Goal: Task Accomplishment & Management: Manage account settings

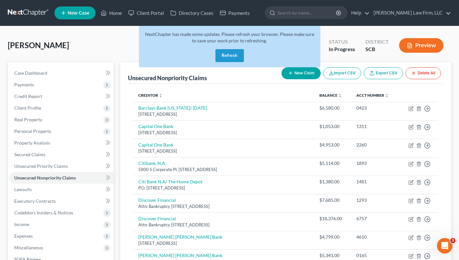
click at [230, 58] on button "Refresh" at bounding box center [229, 55] width 28 height 13
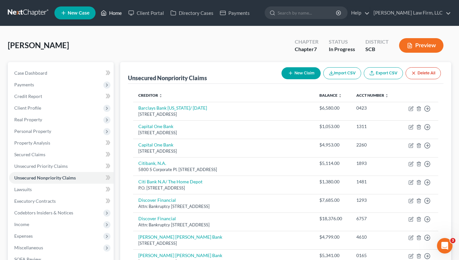
click at [109, 13] on link "Home" at bounding box center [111, 13] width 28 height 12
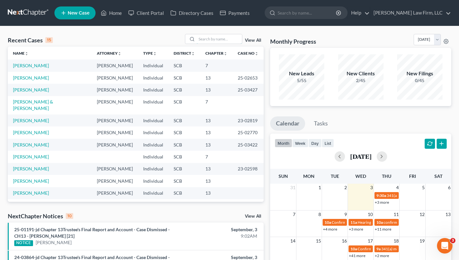
click at [207, 38] on input "search" at bounding box center [219, 38] width 45 height 9
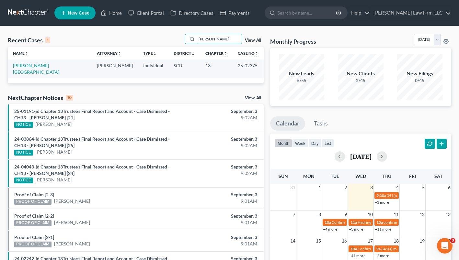
type input "[PERSON_NAME]"
click at [40, 68] on link "[PERSON_NAME][GEOGRAPHIC_DATA]" at bounding box center [36, 69] width 46 height 12
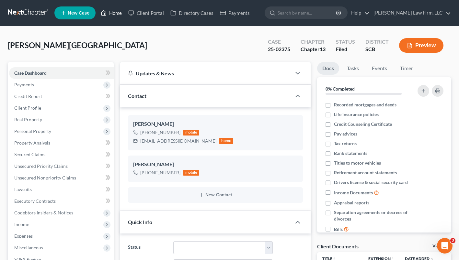
click at [115, 12] on link "Home" at bounding box center [111, 13] width 28 height 12
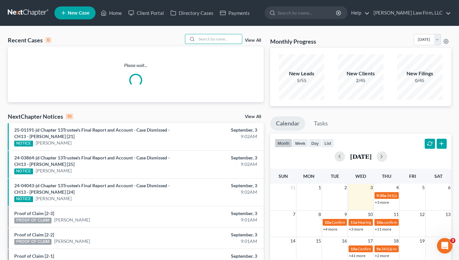
click at [204, 39] on input "search" at bounding box center [219, 38] width 45 height 9
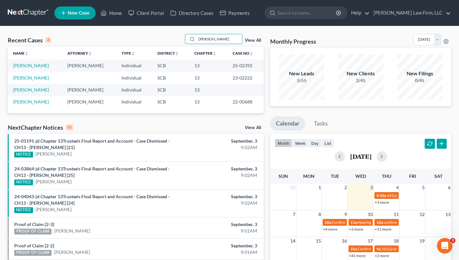
type input "[PERSON_NAME]"
click at [32, 67] on link "[PERSON_NAME]" at bounding box center [31, 66] width 36 height 6
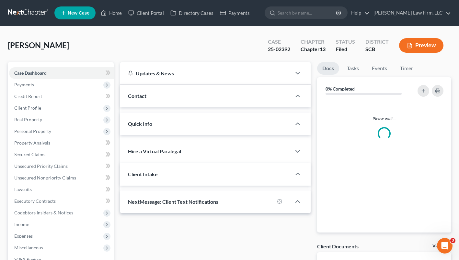
select select "1"
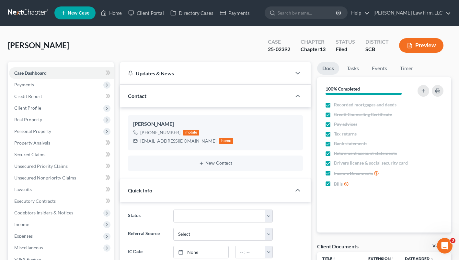
click at [109, 18] on link "Home" at bounding box center [111, 13] width 28 height 12
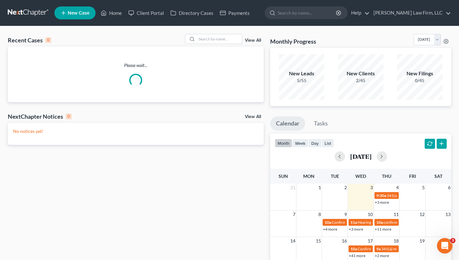
click at [219, 36] on input "search" at bounding box center [219, 38] width 45 height 9
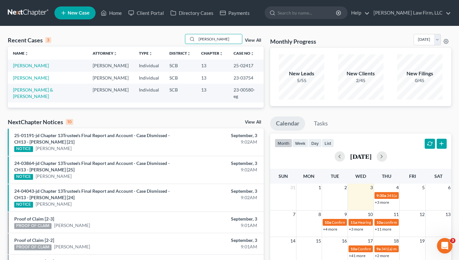
type input "[PERSON_NAME]"
click at [38, 66] on link "[PERSON_NAME]" at bounding box center [31, 66] width 36 height 6
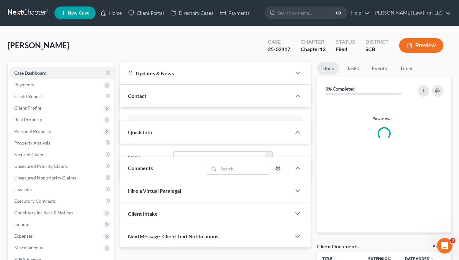
select select "0"
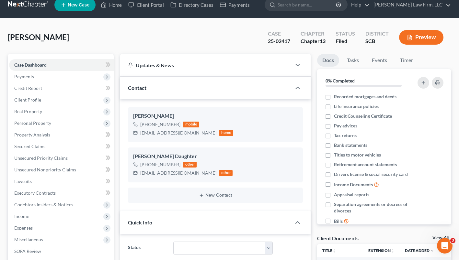
scroll to position [4, 0]
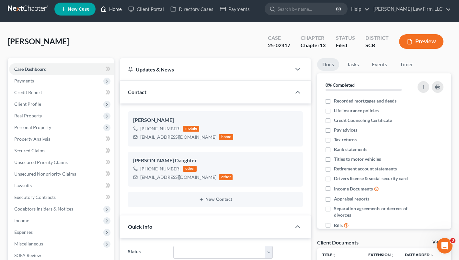
click at [112, 13] on link "Home" at bounding box center [111, 9] width 28 height 12
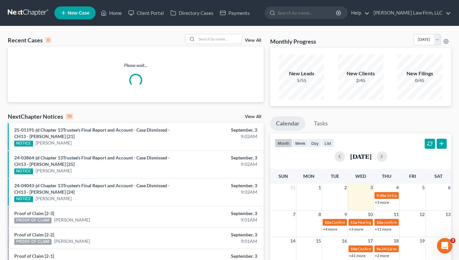
click at [215, 39] on input "search" at bounding box center [219, 38] width 45 height 9
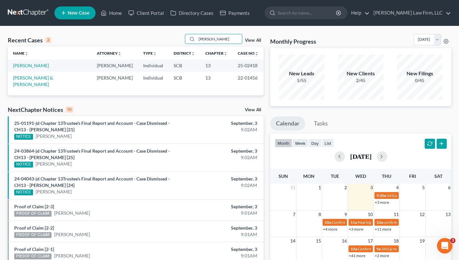
type input "[PERSON_NAME]"
click at [25, 67] on link "[PERSON_NAME]" at bounding box center [31, 66] width 36 height 6
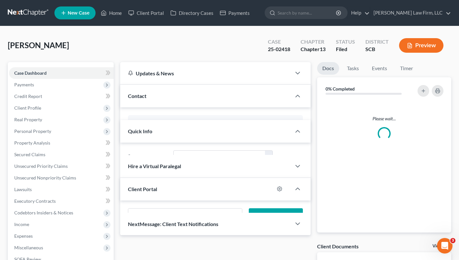
select select "0"
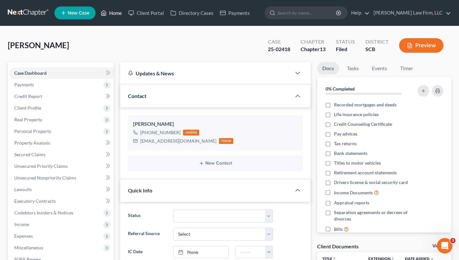
click at [111, 12] on link "Home" at bounding box center [111, 13] width 28 height 12
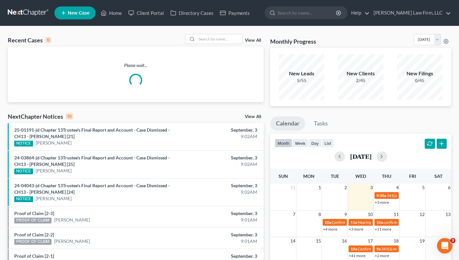
click at [224, 39] on input "search" at bounding box center [219, 38] width 45 height 9
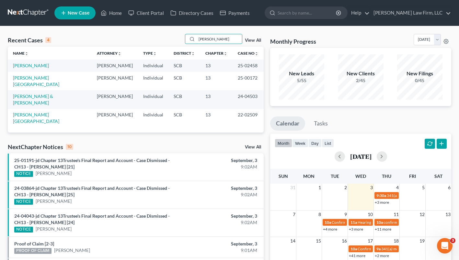
type input "[PERSON_NAME]"
click at [36, 66] on link "[PERSON_NAME]" at bounding box center [31, 66] width 36 height 6
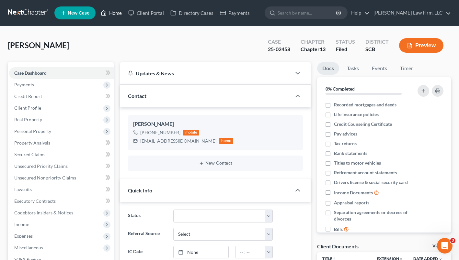
click at [110, 12] on link "Home" at bounding box center [111, 13] width 28 height 12
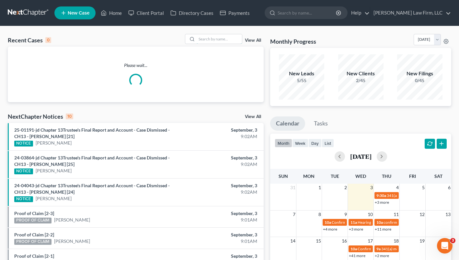
click at [231, 40] on input "search" at bounding box center [219, 38] width 45 height 9
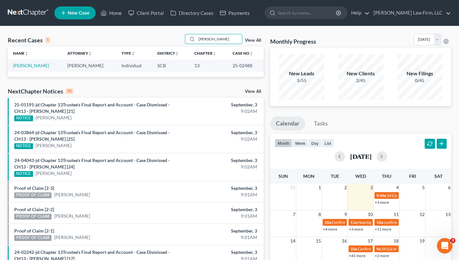
type input "[PERSON_NAME]"
click at [28, 67] on link "[PERSON_NAME]" at bounding box center [31, 66] width 36 height 6
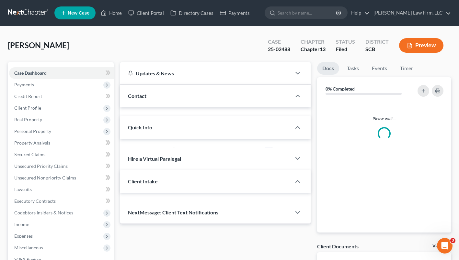
select select "0"
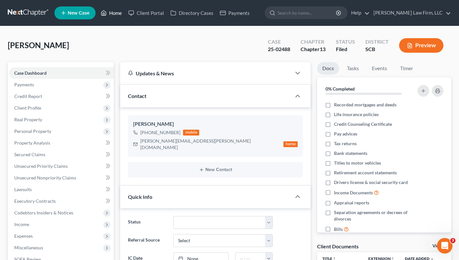
click at [110, 16] on link "Home" at bounding box center [111, 13] width 28 height 12
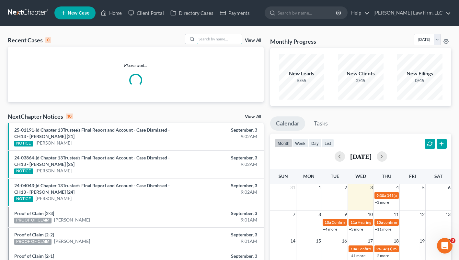
click at [225, 39] on input "search" at bounding box center [219, 38] width 45 height 9
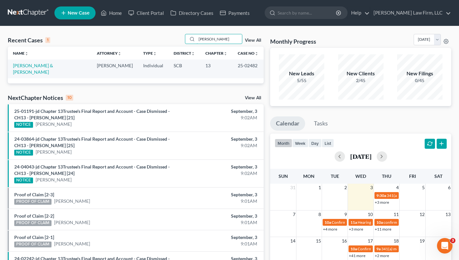
type input "[PERSON_NAME]"
click at [44, 66] on link "[PERSON_NAME] & [PERSON_NAME]" at bounding box center [33, 69] width 40 height 12
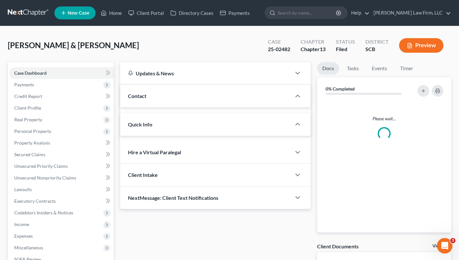
select select "1"
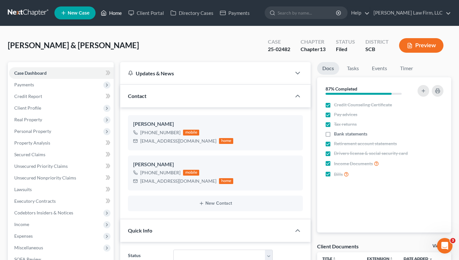
click at [104, 14] on icon at bounding box center [104, 13] width 6 height 8
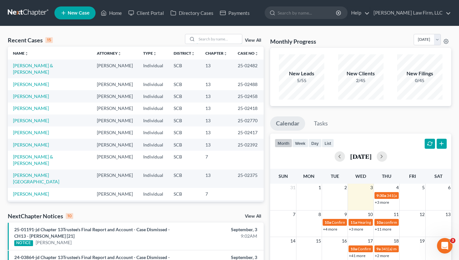
click at [219, 39] on input "search" at bounding box center [219, 38] width 45 height 9
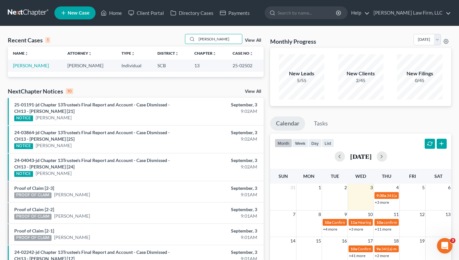
type input "[PERSON_NAME]"
click at [23, 66] on link "[PERSON_NAME]" at bounding box center [31, 66] width 36 height 6
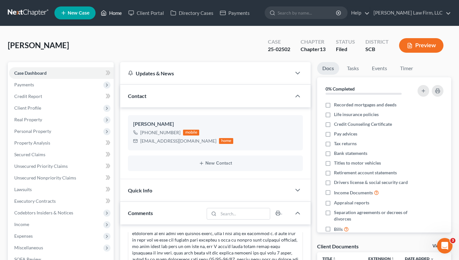
click at [109, 14] on link "Home" at bounding box center [111, 13] width 28 height 12
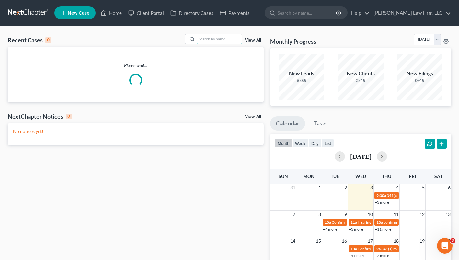
click at [224, 40] on input "search" at bounding box center [219, 38] width 45 height 9
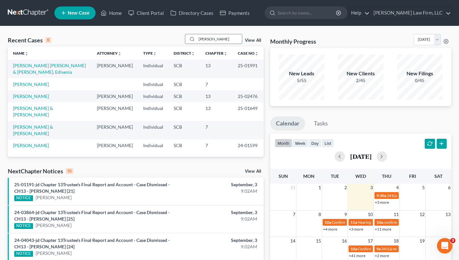
type input "[PERSON_NAME]"
click at [36, 98] on link "[PERSON_NAME]" at bounding box center [31, 97] width 36 height 6
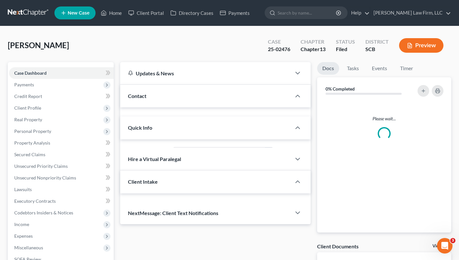
select select "0"
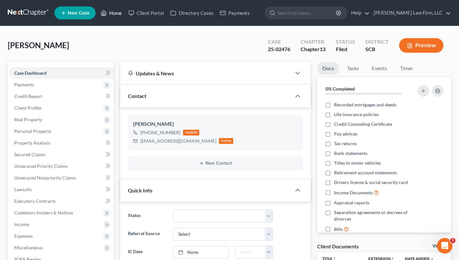
click at [112, 17] on link "Home" at bounding box center [111, 13] width 28 height 12
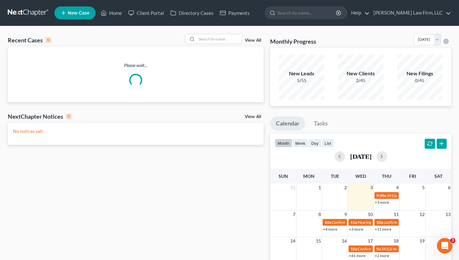
click at [220, 42] on input "search" at bounding box center [219, 38] width 45 height 9
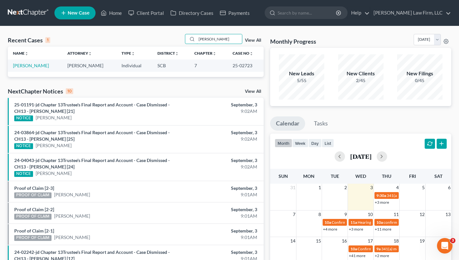
type input "[PERSON_NAME]"
click at [37, 68] on link "[PERSON_NAME]" at bounding box center [31, 66] width 36 height 6
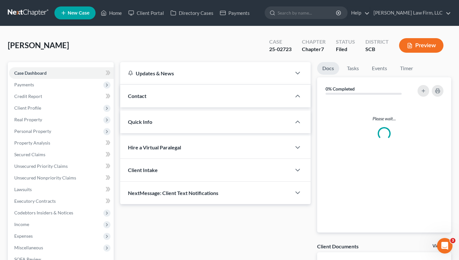
select select "1"
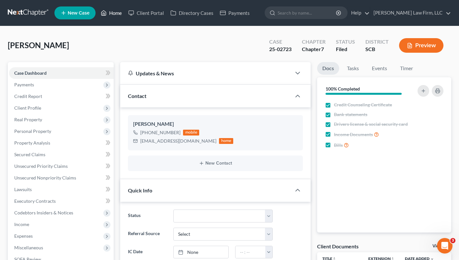
click at [116, 18] on link "Home" at bounding box center [111, 13] width 28 height 12
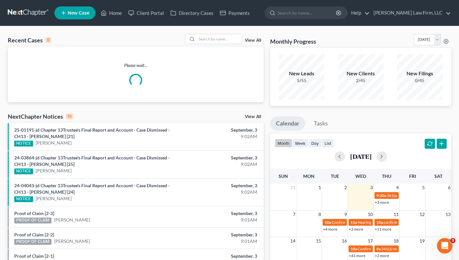
click at [225, 38] on input "search" at bounding box center [219, 38] width 45 height 9
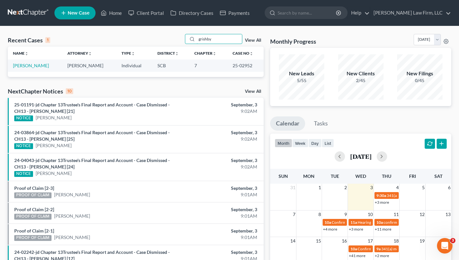
type input "grishby"
click at [33, 67] on link "[PERSON_NAME]" at bounding box center [31, 66] width 36 height 6
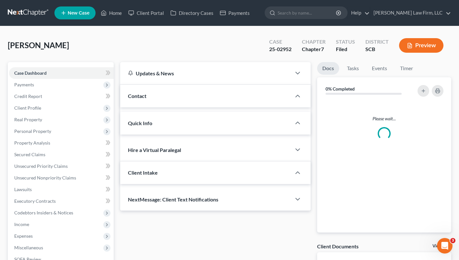
select select "1"
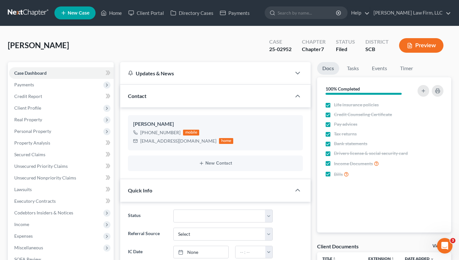
click at [315, 12] on input "search" at bounding box center [306, 13] width 59 height 12
click at [111, 16] on link "Home" at bounding box center [111, 13] width 28 height 12
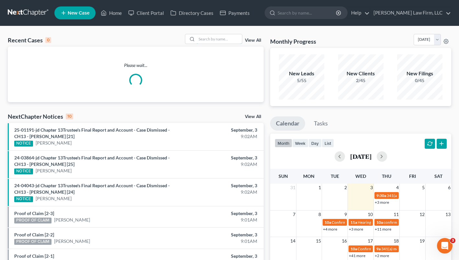
click at [225, 39] on input "search" at bounding box center [219, 38] width 45 height 9
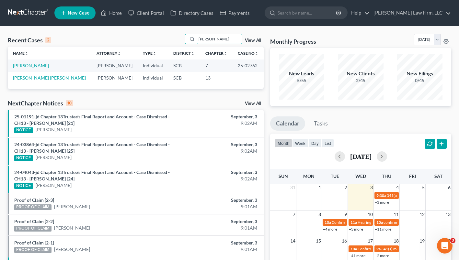
type input "[PERSON_NAME]"
click at [32, 65] on link "[PERSON_NAME]" at bounding box center [31, 66] width 36 height 6
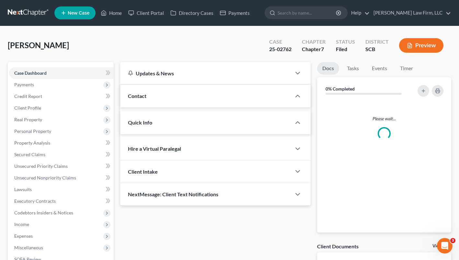
select select "2"
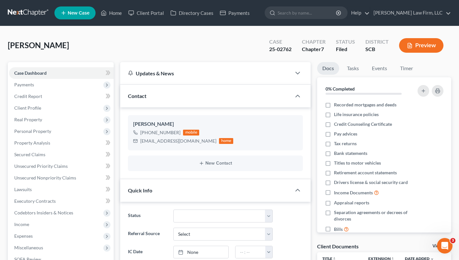
scroll to position [151, 0]
click at [112, 17] on link "Home" at bounding box center [111, 13] width 28 height 12
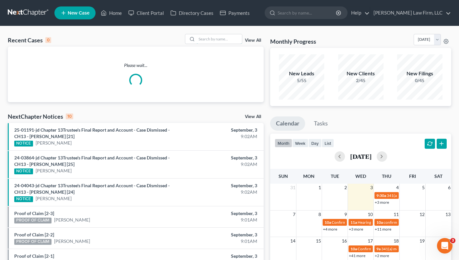
click at [225, 40] on input "search" at bounding box center [219, 38] width 45 height 9
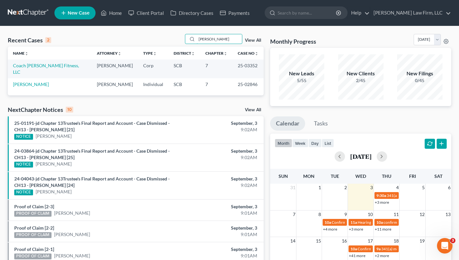
type input "[PERSON_NAME]"
click at [42, 82] on link "[PERSON_NAME]" at bounding box center [31, 85] width 36 height 6
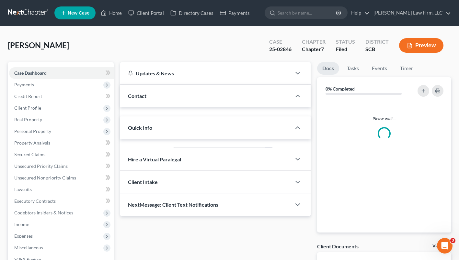
select select "1"
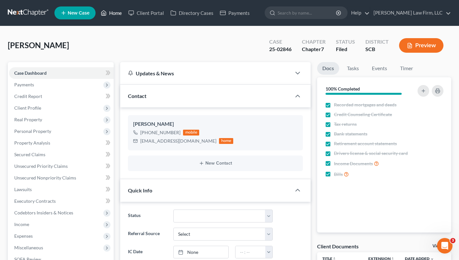
click at [104, 14] on icon at bounding box center [104, 13] width 6 height 8
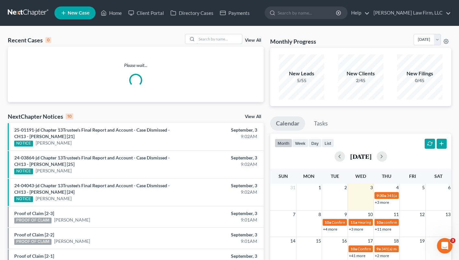
click at [213, 40] on input "search" at bounding box center [219, 38] width 45 height 9
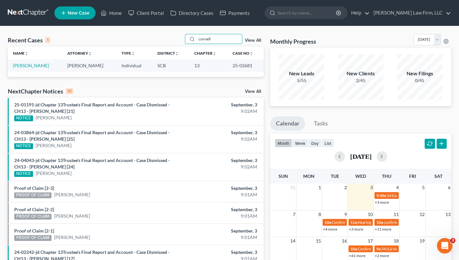
type input "cornell"
click at [33, 67] on link "[PERSON_NAME]" at bounding box center [31, 66] width 36 height 6
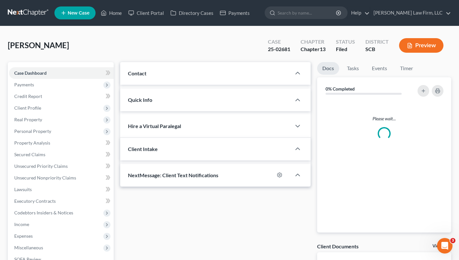
select select "0"
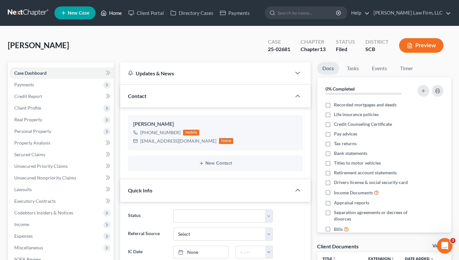
click at [106, 16] on icon at bounding box center [104, 13] width 6 height 8
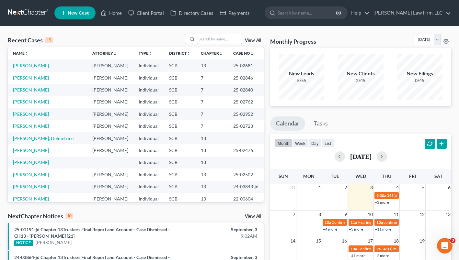
click at [213, 40] on input "search" at bounding box center [219, 38] width 45 height 9
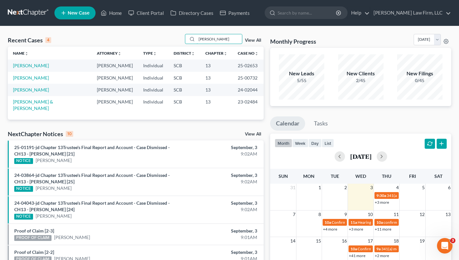
type input "[PERSON_NAME]"
click at [28, 66] on link "[PERSON_NAME]" at bounding box center [31, 66] width 36 height 6
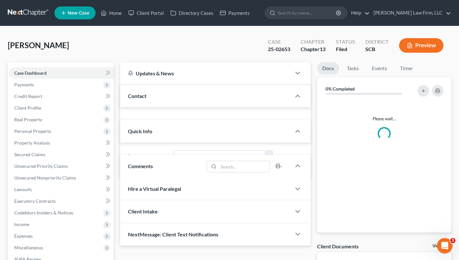
select select "1"
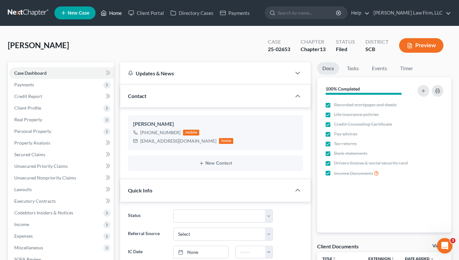
click at [112, 14] on link "Home" at bounding box center [111, 13] width 28 height 12
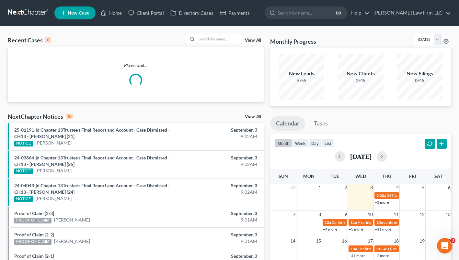
click at [222, 39] on input "search" at bounding box center [219, 38] width 45 height 9
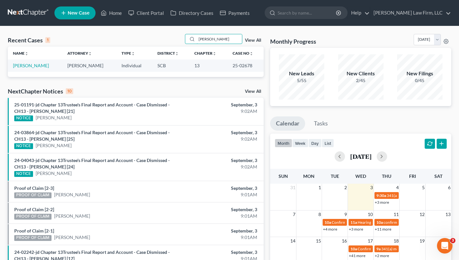
type input "[PERSON_NAME]"
click at [38, 67] on link "[PERSON_NAME]" at bounding box center [31, 66] width 36 height 6
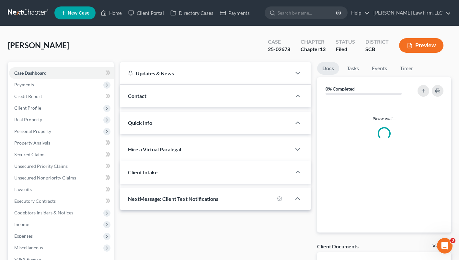
select select "0"
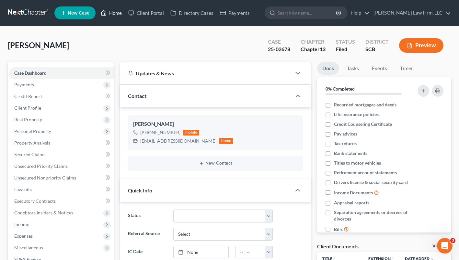
click at [119, 17] on link "Home" at bounding box center [111, 13] width 28 height 12
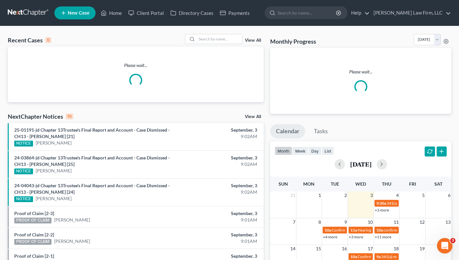
click at [224, 40] on input "search" at bounding box center [219, 38] width 45 height 9
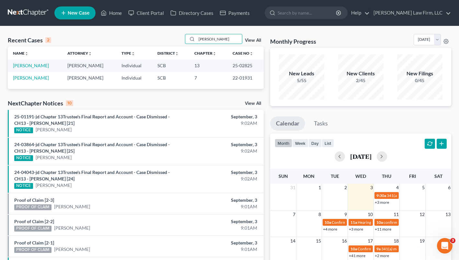
type input "[PERSON_NAME]"
click at [37, 67] on link "[PERSON_NAME]" at bounding box center [31, 66] width 36 height 6
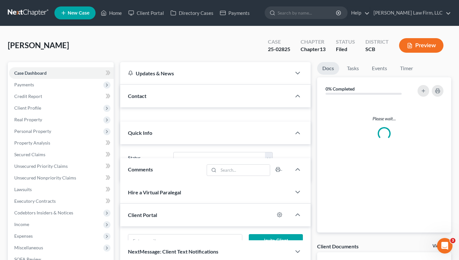
select select "1"
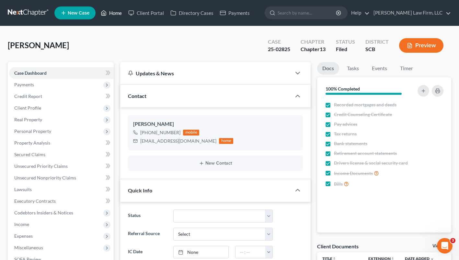
click at [112, 15] on link "Home" at bounding box center [111, 13] width 28 height 12
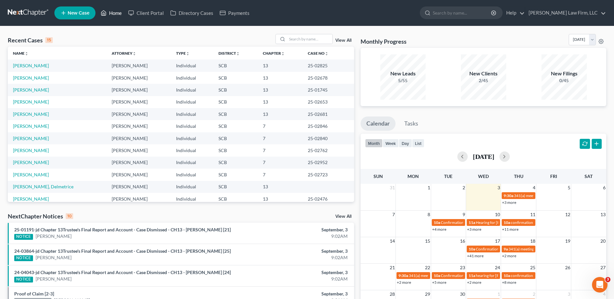
click at [113, 12] on link "Home" at bounding box center [111, 13] width 28 height 12
click at [296, 39] on input "search" at bounding box center [309, 38] width 45 height 9
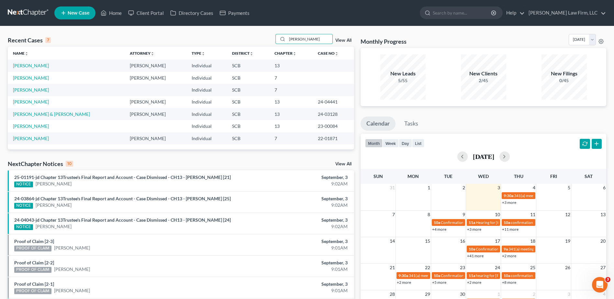
type input "[PERSON_NAME]"
click at [40, 64] on link "[PERSON_NAME]" at bounding box center [31, 66] width 36 height 6
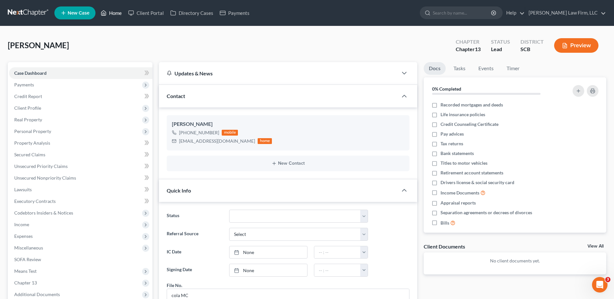
click at [106, 16] on icon at bounding box center [104, 13] width 6 height 8
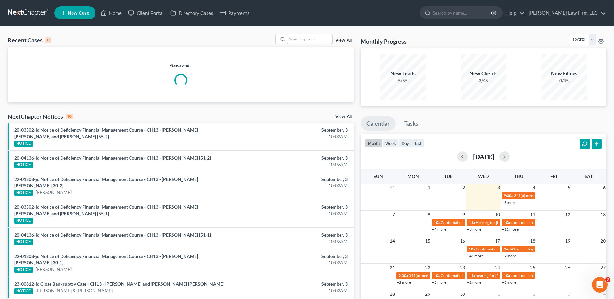
click at [294, 39] on input "search" at bounding box center [309, 38] width 45 height 9
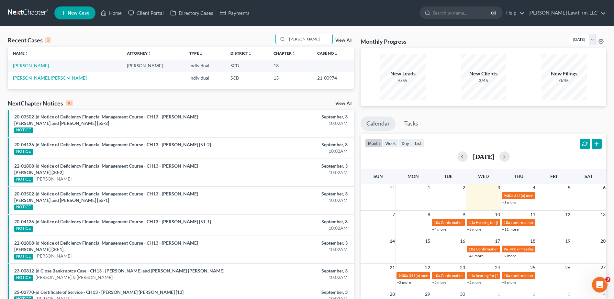
type input "[PERSON_NAME]"
click at [33, 66] on link "[PERSON_NAME]" at bounding box center [31, 66] width 36 height 6
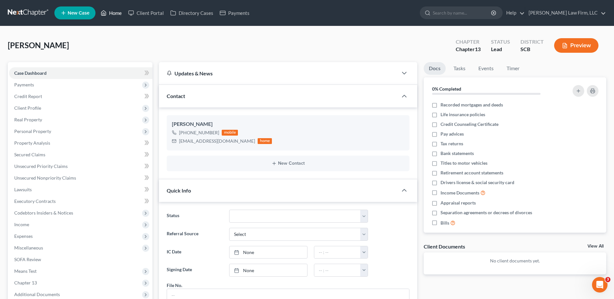
click at [114, 11] on link "Home" at bounding box center [111, 13] width 28 height 12
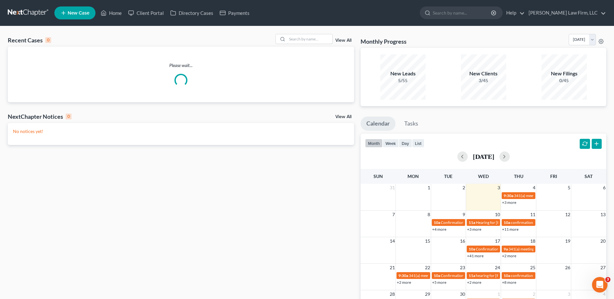
click at [306, 40] on input "search" at bounding box center [309, 38] width 45 height 9
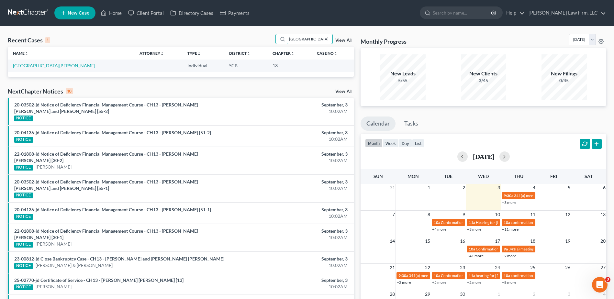
type input "[GEOGRAPHIC_DATA]"
click at [47, 66] on link "[GEOGRAPHIC_DATA][PERSON_NAME]" at bounding box center [54, 66] width 82 height 6
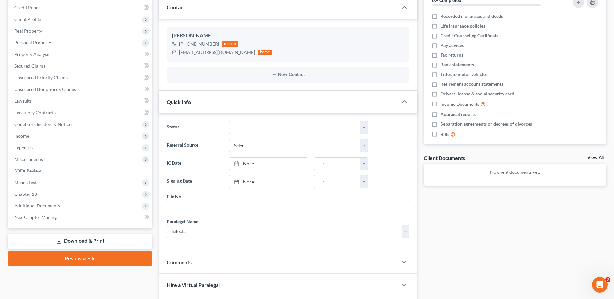
scroll to position [156, 0]
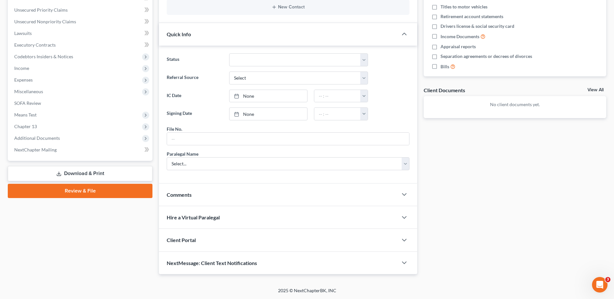
click at [204, 193] on div "Comments" at bounding box center [278, 195] width 239 height 22
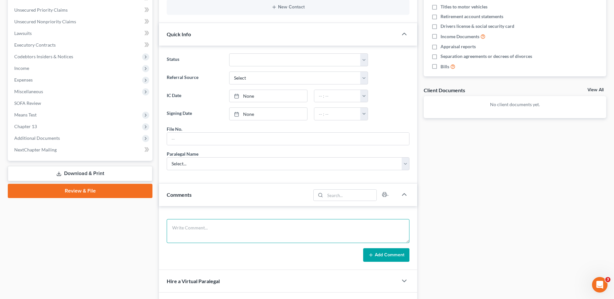
click at [204, 224] on textarea at bounding box center [288, 231] width 243 height 24
click at [201, 230] on textarea "2nd with client, she did not bring me much information." at bounding box center [288, 231] width 243 height 24
click at [323, 226] on textarea "2nd with client on [DATE], she did not bring me much information." at bounding box center [288, 231] width 243 height 24
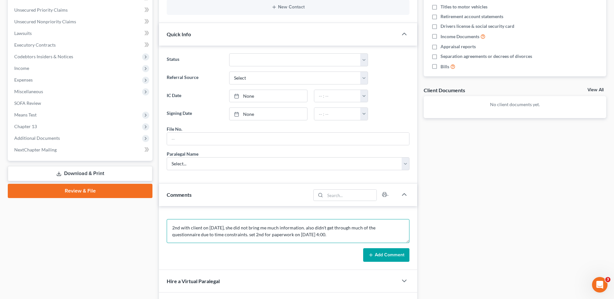
click at [310, 228] on textarea "2nd with client on [DATE], she did not bring me much information. also didn't g…" at bounding box center [288, 231] width 243 height 24
type textarea "2nd with client on [DATE], she did not bring me much information at all. also d…"
click at [381, 253] on button "Add Comment" at bounding box center [386, 255] width 46 height 14
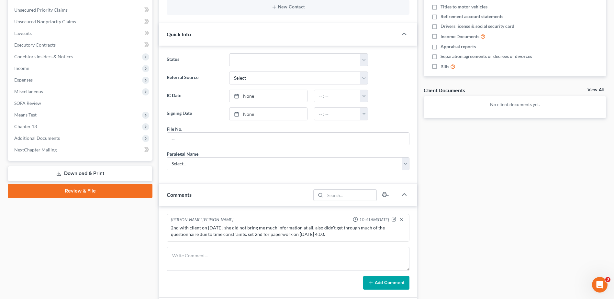
scroll to position [0, 0]
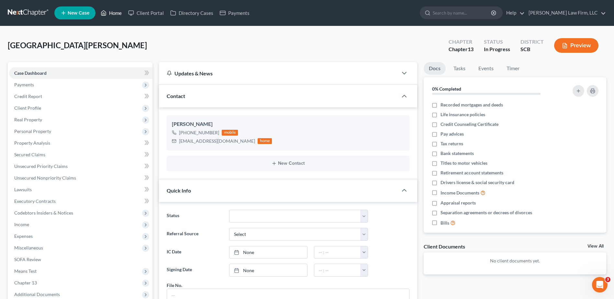
click at [111, 14] on link "Home" at bounding box center [111, 13] width 28 height 12
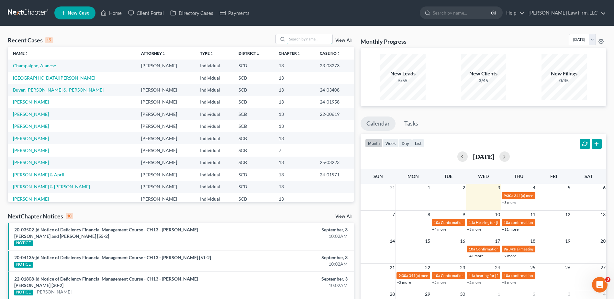
click at [289, 39] on input "search" at bounding box center [309, 38] width 45 height 9
type input "[PERSON_NAME]"
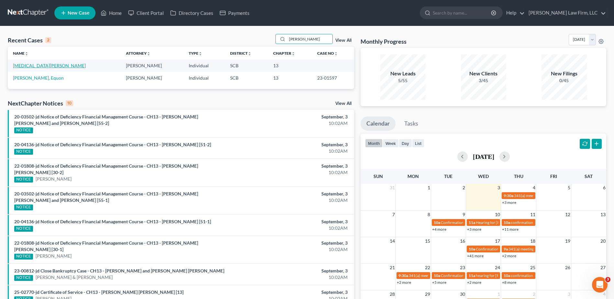
click at [34, 65] on link "[MEDICAL_DATA][PERSON_NAME]" at bounding box center [49, 66] width 73 height 6
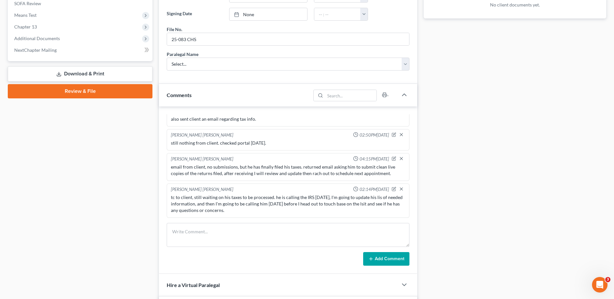
scroll to position [259, 0]
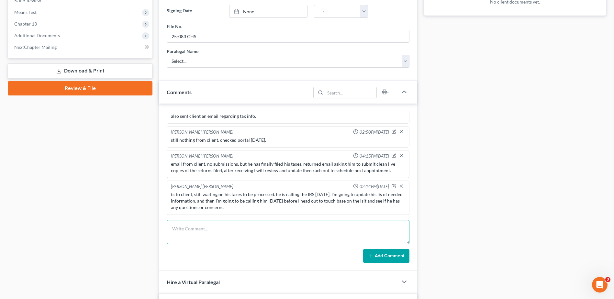
click at [355, 234] on textarea at bounding box center [288, 232] width 243 height 24
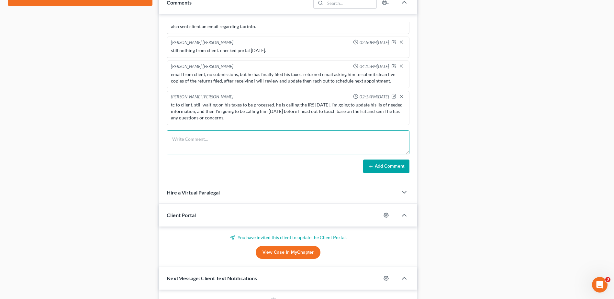
scroll to position [486, 0]
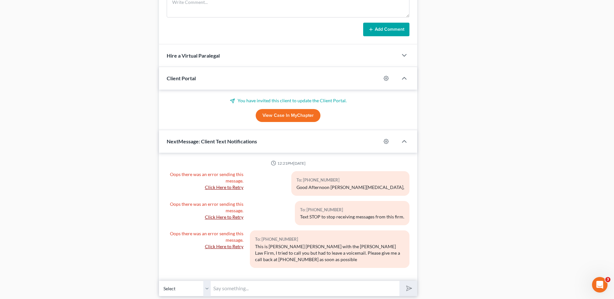
click at [290, 118] on link "View Case in MyChapter" at bounding box center [288, 115] width 65 height 13
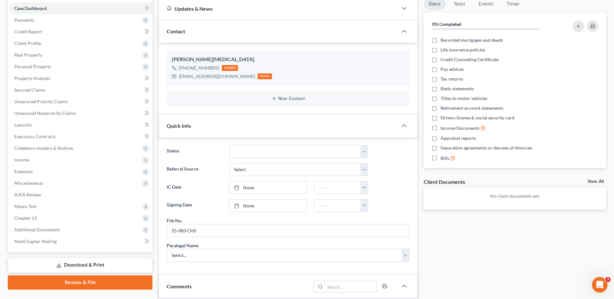
scroll to position [0, 0]
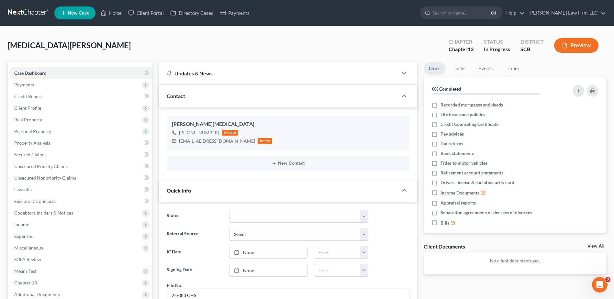
click at [41, 86] on span "Payments" at bounding box center [80, 85] width 143 height 12
click at [40, 107] on span "Payments" at bounding box center [37, 108] width 20 height 6
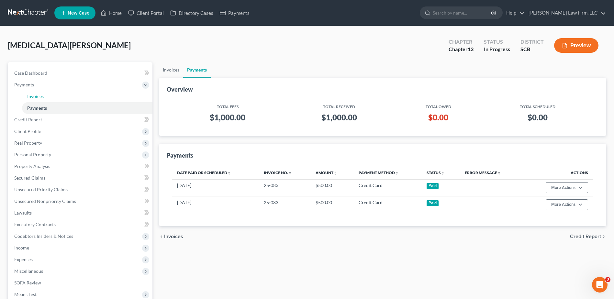
click at [40, 96] on span "Invoices" at bounding box center [35, 97] width 17 height 6
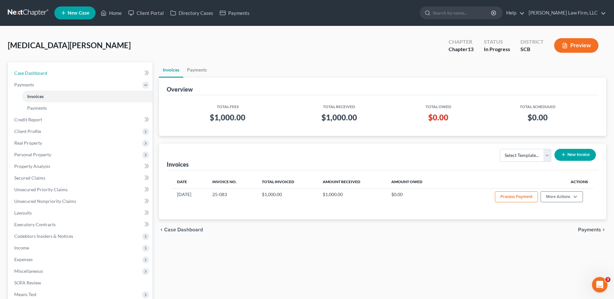
click at [45, 74] on span "Case Dashboard" at bounding box center [30, 73] width 33 height 6
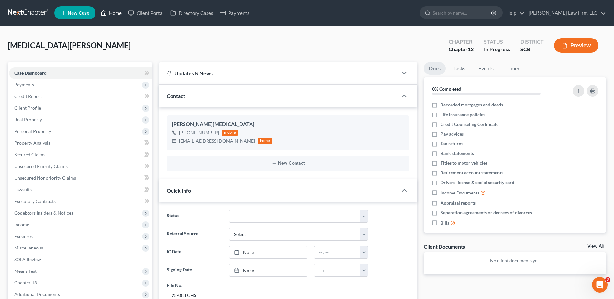
drag, startPoint x: 117, startPoint y: 11, endPoint x: 148, endPoint y: 17, distance: 32.1
click at [117, 11] on link "Home" at bounding box center [111, 13] width 28 height 12
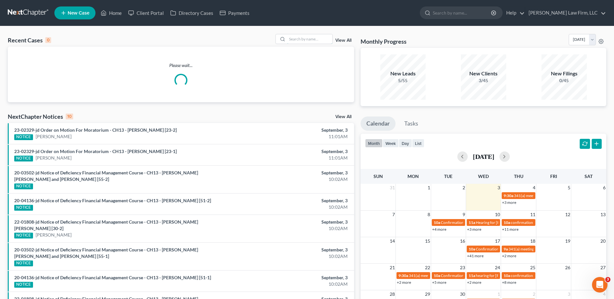
click at [290, 41] on input "search" at bounding box center [309, 38] width 45 height 9
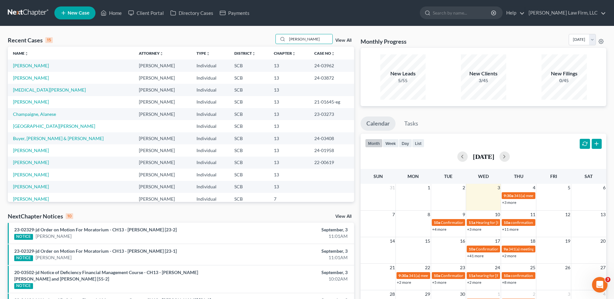
type input "[PERSON_NAME]"
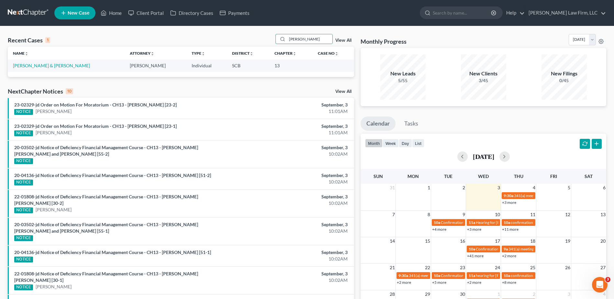
click at [53, 62] on td "[PERSON_NAME] & [PERSON_NAME]" at bounding box center [66, 66] width 117 height 12
click at [51, 65] on link "[PERSON_NAME] & [PERSON_NAME]" at bounding box center [51, 66] width 77 height 6
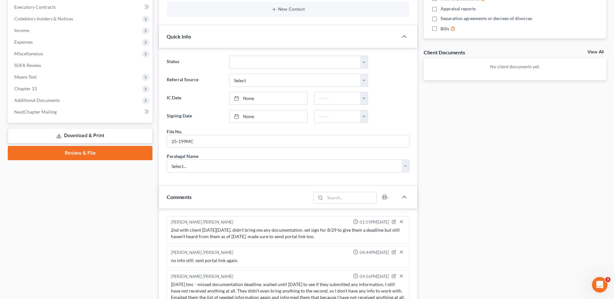
scroll to position [389, 0]
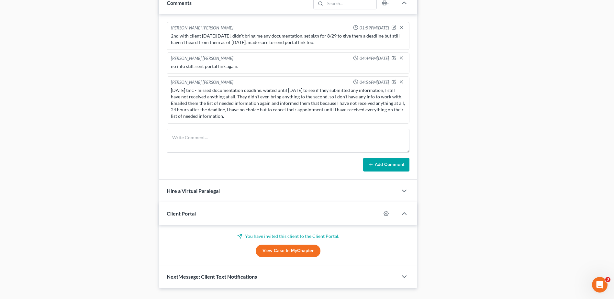
click at [298, 253] on link "View Case in MyChapter" at bounding box center [288, 251] width 65 height 13
click at [370, 146] on textarea at bounding box center [288, 141] width 243 height 24
type textarea "still haven't heard anything, prepping 10-day letter."
click at [384, 163] on button "Add Comment" at bounding box center [386, 165] width 46 height 14
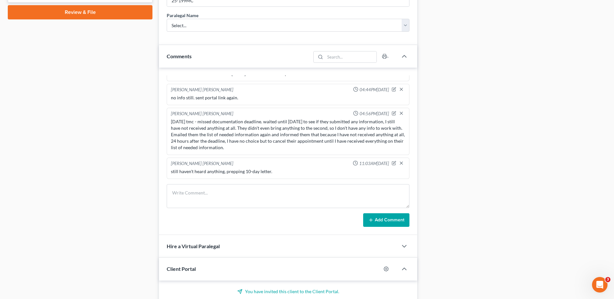
scroll to position [404, 0]
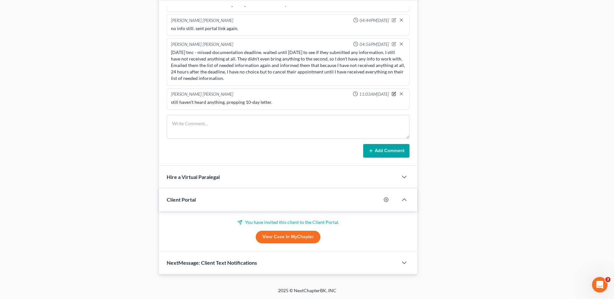
click at [392, 96] on icon "button" at bounding box center [394, 95] width 4 height 4
click at [265, 106] on textarea "still haven't heard anything, prepping 10-day letter." at bounding box center [288, 111] width 234 height 24
type textarea "still haven't heard anything, prepping 10-day need info letter."
click at [399, 94] on icon "button" at bounding box center [401, 92] width 5 height 5
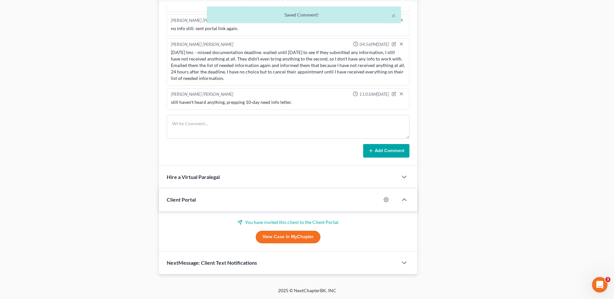
scroll to position [22, 0]
click at [329, 125] on textarea at bounding box center [288, 127] width 243 height 24
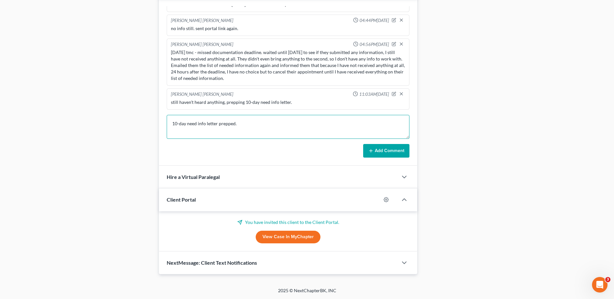
type textarea "10-day need info letter prepped."
click at [382, 149] on button "Add Comment" at bounding box center [386, 151] width 46 height 14
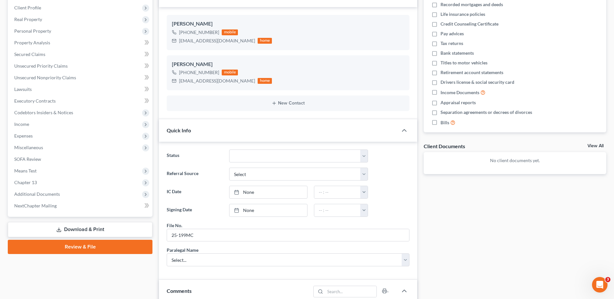
scroll to position [0, 0]
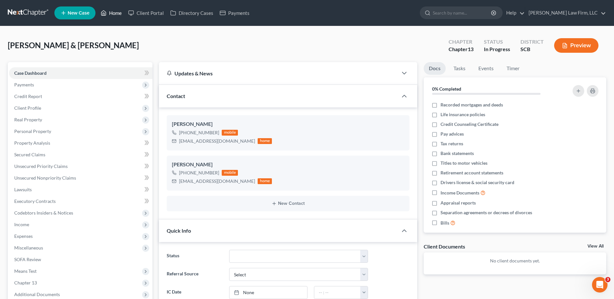
drag, startPoint x: 110, startPoint y: 10, endPoint x: 133, endPoint y: 14, distance: 23.6
click at [110, 10] on link "Home" at bounding box center [111, 13] width 28 height 12
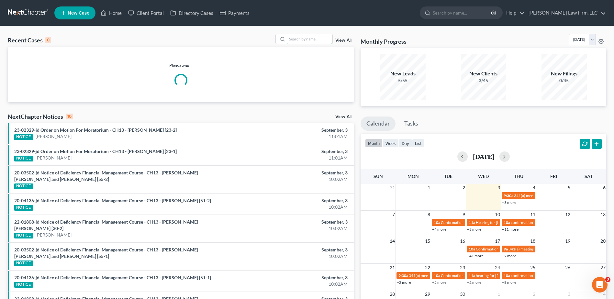
click at [322, 40] on input "search" at bounding box center [309, 38] width 45 height 9
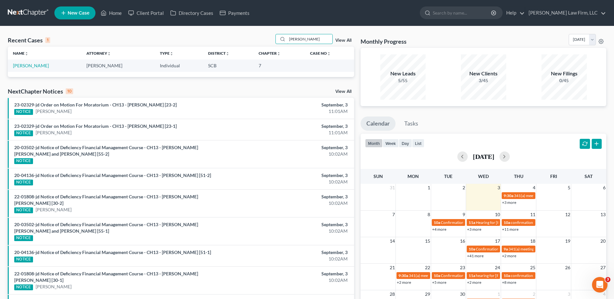
type input "[PERSON_NAME]"
click at [37, 65] on link "[PERSON_NAME]" at bounding box center [31, 66] width 36 height 6
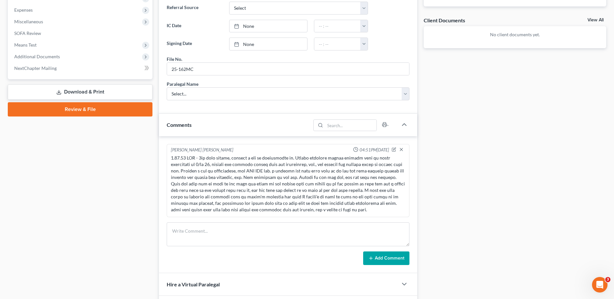
scroll to position [227, 0]
click at [246, 233] on textarea at bounding box center [288, 234] width 243 height 24
type textarea "sending 10-day letter."
click at [393, 255] on button "Add Comment" at bounding box center [386, 258] width 46 height 14
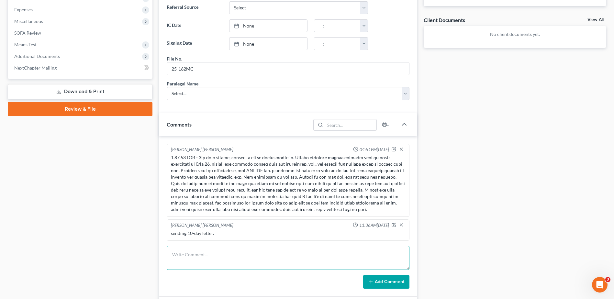
click at [237, 253] on textarea at bounding box center [288, 258] width 243 height 24
type textarea "1"
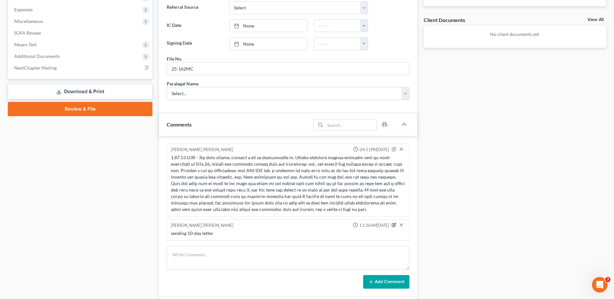
click at [394, 225] on icon "button" at bounding box center [394, 224] width 3 height 3
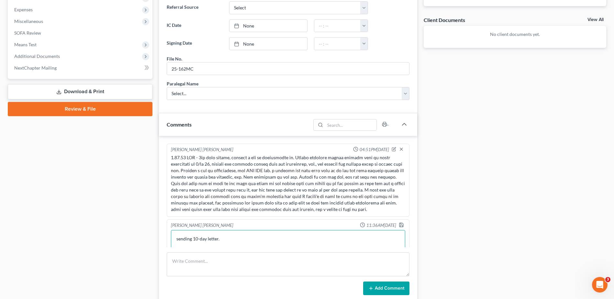
drag, startPoint x: 228, startPoint y: 241, endPoint x: 168, endPoint y: 241, distance: 60.5
click at [168, 240] on div "[PERSON_NAME] [PERSON_NAME] 11:36AM[DATE] sending 10-day letter. sending 10-day…" at bounding box center [288, 239] width 243 height 39
type textarea "prepped have not heard from you make a payment letter. w/d if not responded [DA…"
click at [399, 225] on icon "button" at bounding box center [401, 224] width 5 height 5
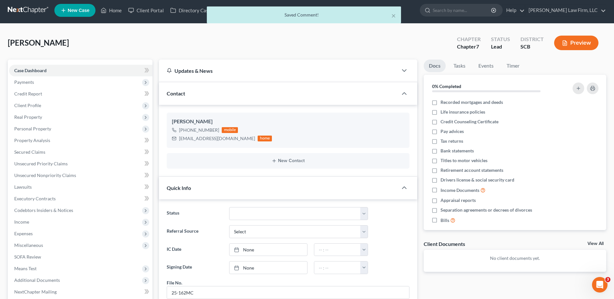
scroll to position [0, 0]
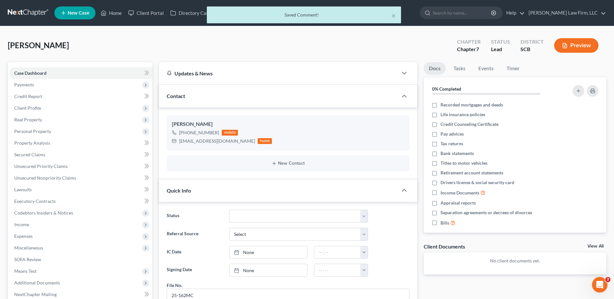
click at [128, 43] on div "[PERSON_NAME] Upgraded Chapter Chapter 7 Status Lead District SCB Preview" at bounding box center [307, 48] width 599 height 28
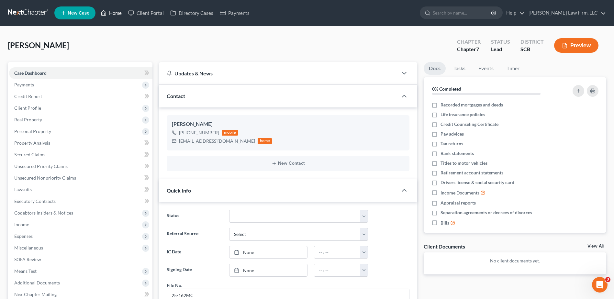
click at [118, 14] on link "Home" at bounding box center [111, 13] width 28 height 12
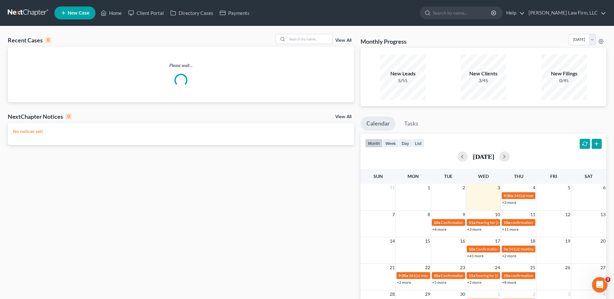
click at [315, 38] on input "search" at bounding box center [309, 38] width 45 height 9
type input "[PERSON_NAME]"
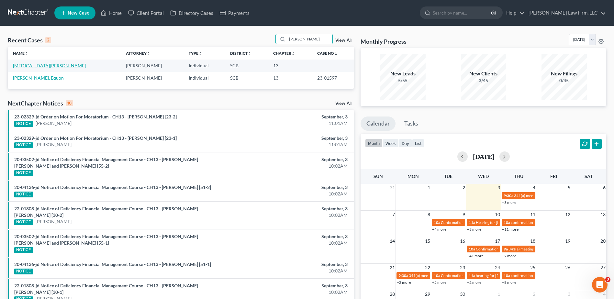
click at [40, 67] on link "[MEDICAL_DATA][PERSON_NAME]" at bounding box center [49, 66] width 73 height 6
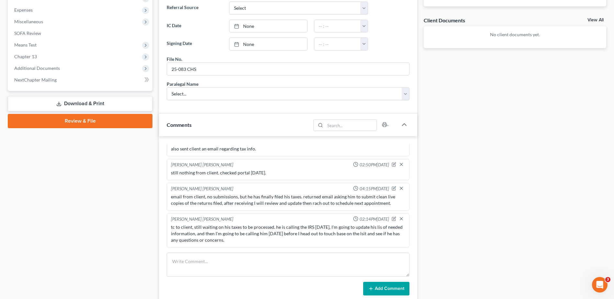
scroll to position [227, 0]
click at [193, 260] on textarea at bounding box center [288, 265] width 243 height 24
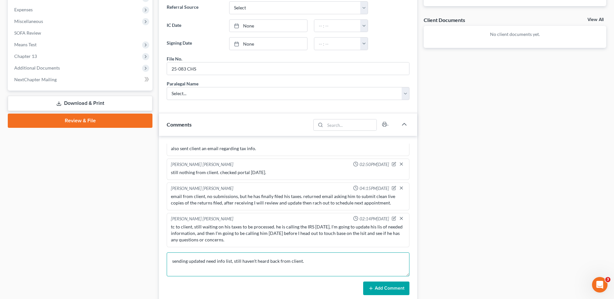
type textarea "sending updated need info list, still haven't heard back from client."
click at [400, 260] on button "Add Comment" at bounding box center [386, 289] width 46 height 14
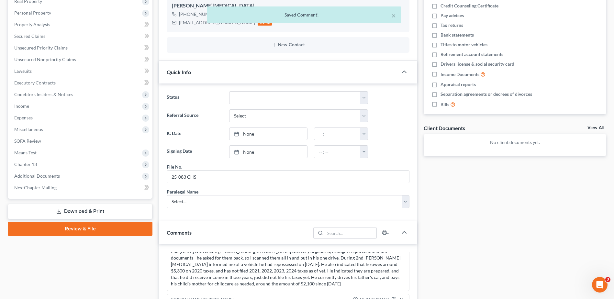
scroll to position [32, 0]
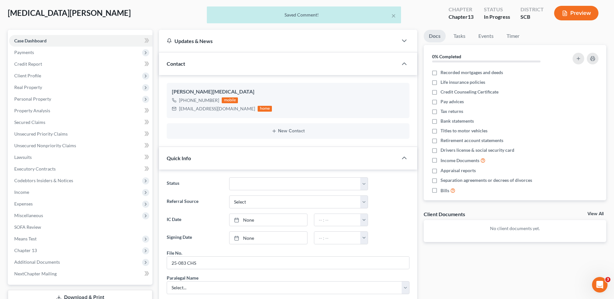
click at [27, 191] on span "Income" at bounding box center [21, 192] width 15 height 6
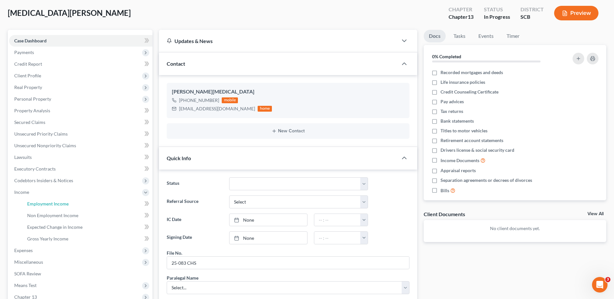
click at [35, 201] on span "Employment Income" at bounding box center [47, 204] width 41 height 6
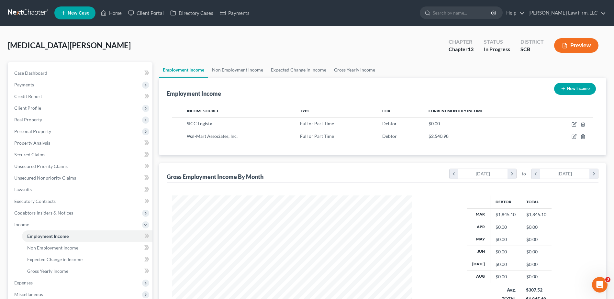
click at [35, 129] on span "Personal Property" at bounding box center [32, 132] width 37 height 6
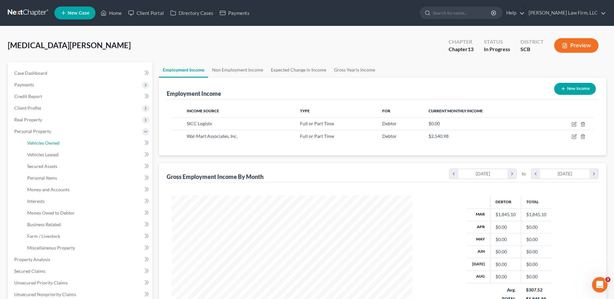
click at [39, 140] on span "Vehicles Owned" at bounding box center [43, 143] width 32 height 6
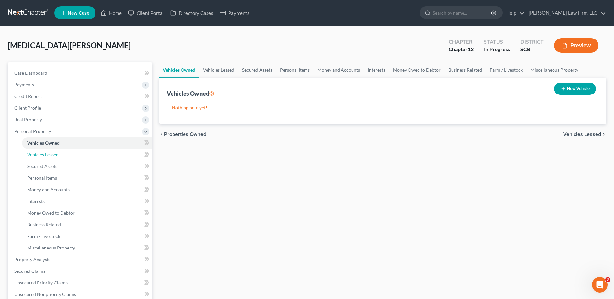
click at [41, 156] on span "Vehicles Leased" at bounding box center [42, 155] width 31 height 6
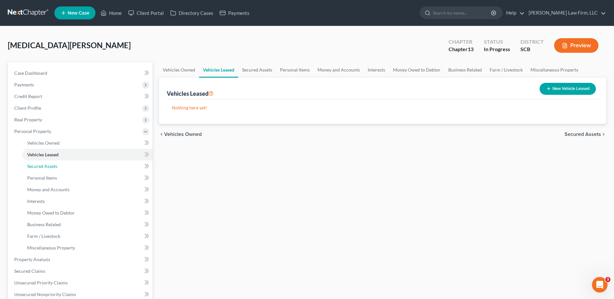
click at [43, 165] on span "Secured Assets" at bounding box center [42, 167] width 30 height 6
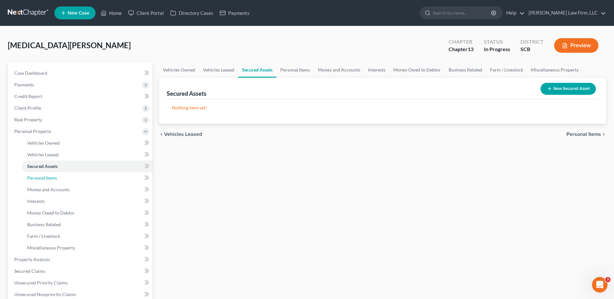
click at [43, 177] on span "Personal Items" at bounding box center [42, 178] width 30 height 6
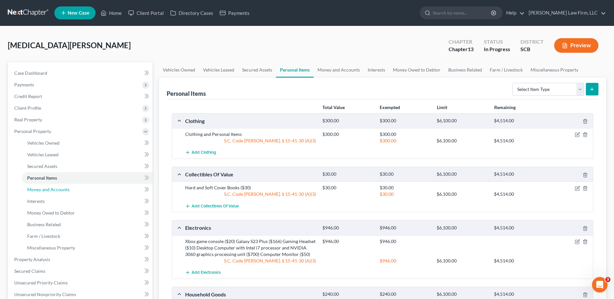
click at [44, 191] on span "Money and Accounts" at bounding box center [48, 190] width 42 height 6
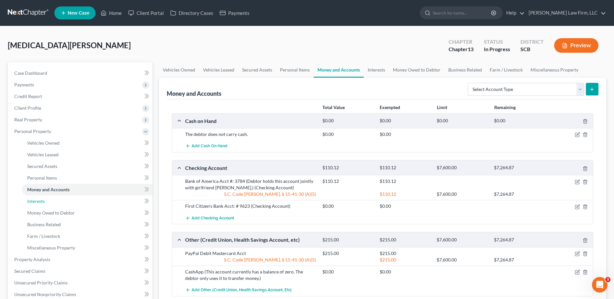
click at [41, 201] on span "Interests" at bounding box center [35, 201] width 17 height 6
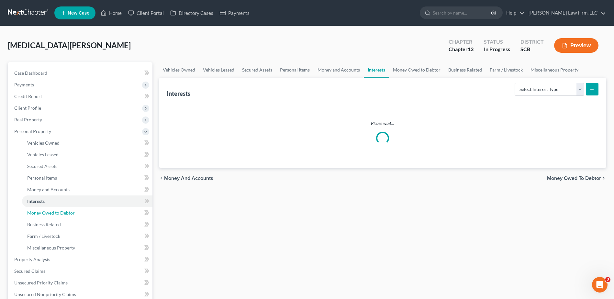
click at [42, 210] on span "Money Owed to Debtor" at bounding box center [51, 213] width 48 height 6
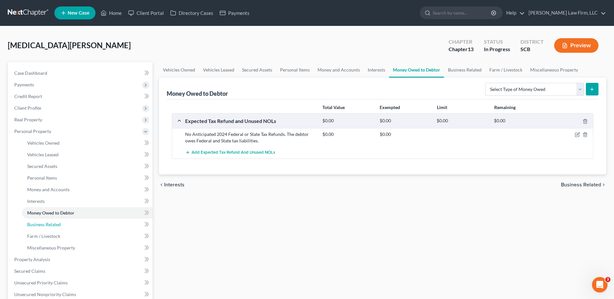
click at [41, 224] on span "Business Related" at bounding box center [44, 225] width 34 height 6
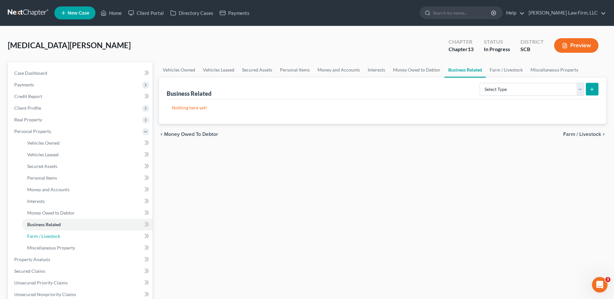
click at [47, 235] on span "Farm / Livestock" at bounding box center [43, 236] width 33 height 6
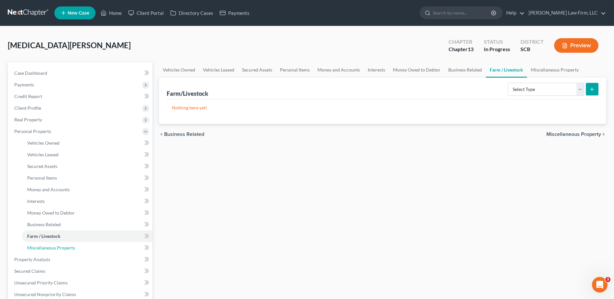
click at [47, 246] on span "Miscellaneous Property" at bounding box center [51, 248] width 48 height 6
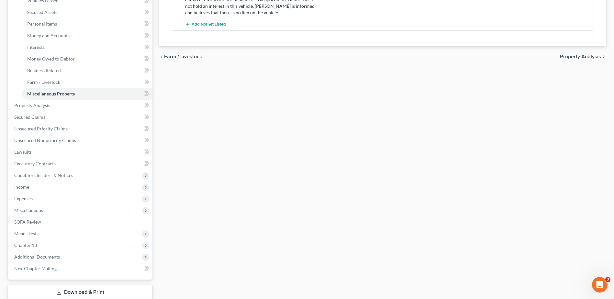
scroll to position [162, 0]
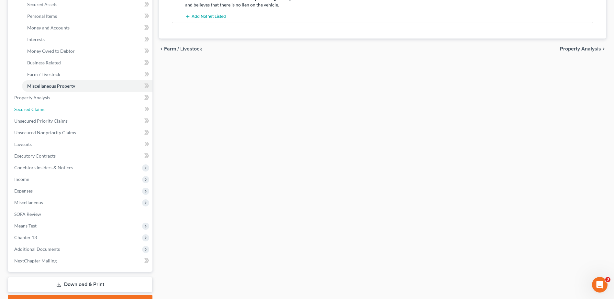
click at [48, 110] on link "Secured Claims" at bounding box center [80, 110] width 143 height 12
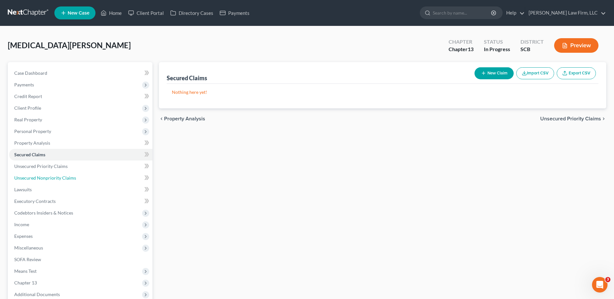
click at [53, 175] on span "Unsecured Nonpriority Claims" at bounding box center [45, 178] width 62 height 6
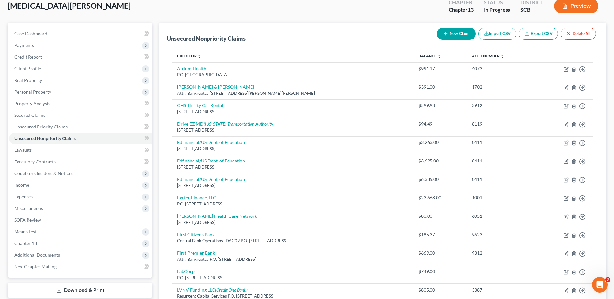
scroll to position [65, 0]
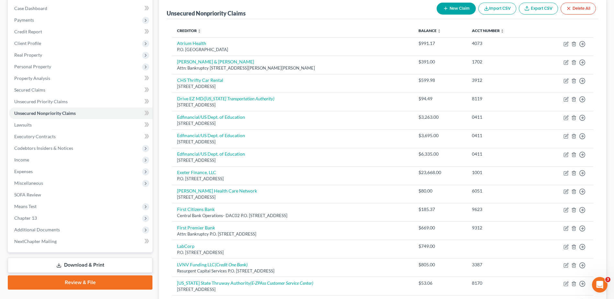
click at [41, 171] on span "Expenses" at bounding box center [80, 172] width 143 height 12
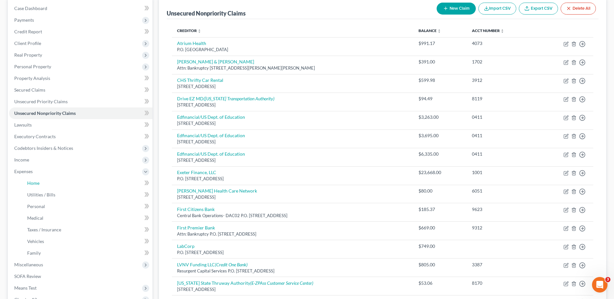
click at [38, 183] on span "Home" at bounding box center [33, 183] width 12 height 6
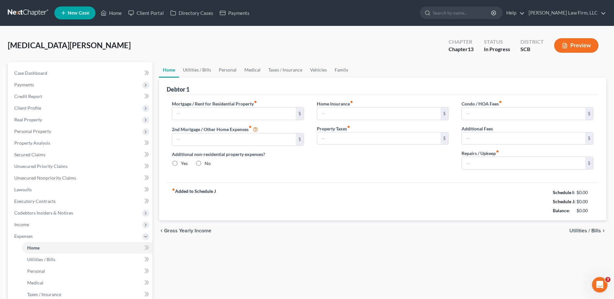
type input "0.00"
radio input "true"
type input "0.00"
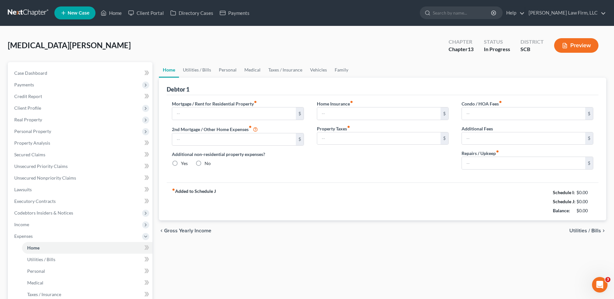
type input "0.00"
click at [198, 70] on link "Utilities / Bills" at bounding box center [197, 70] width 36 height 16
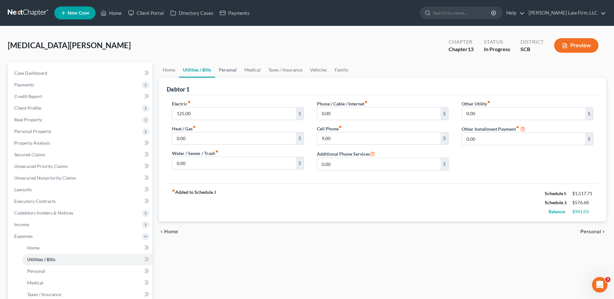
click at [231, 68] on link "Personal" at bounding box center [228, 70] width 26 height 16
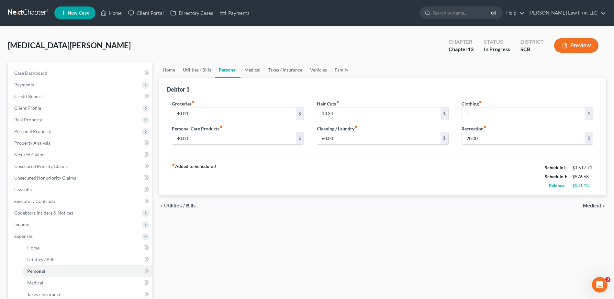
click at [257, 68] on link "Medical" at bounding box center [253, 70] width 24 height 16
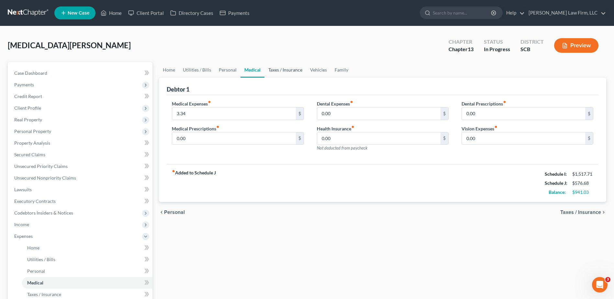
click at [269, 67] on link "Taxes / Insurance" at bounding box center [286, 70] width 42 height 16
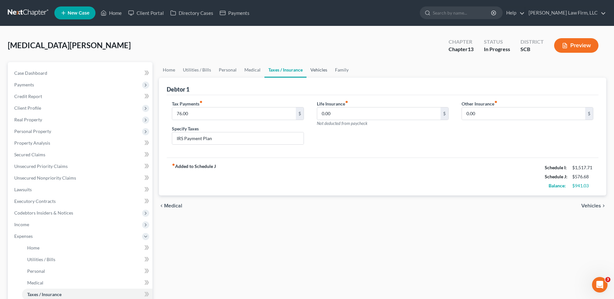
click at [316, 68] on link "Vehicles" at bounding box center [319, 70] width 25 height 16
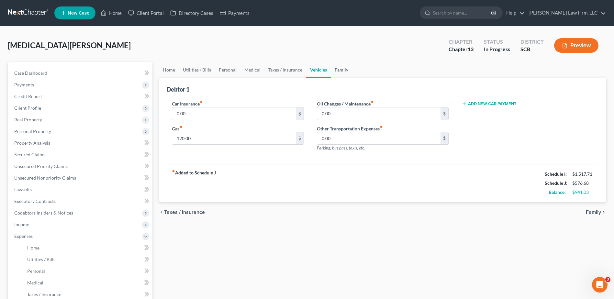
click at [338, 69] on link "Family" at bounding box center [341, 70] width 21 height 16
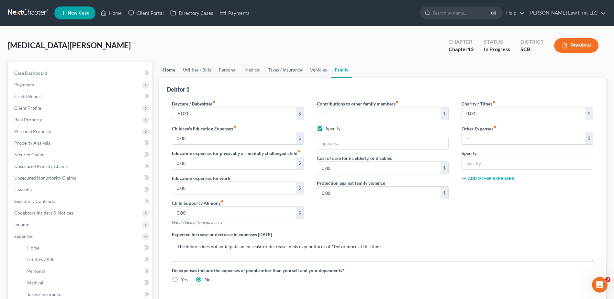
click at [165, 70] on link "Home" at bounding box center [169, 70] width 20 height 16
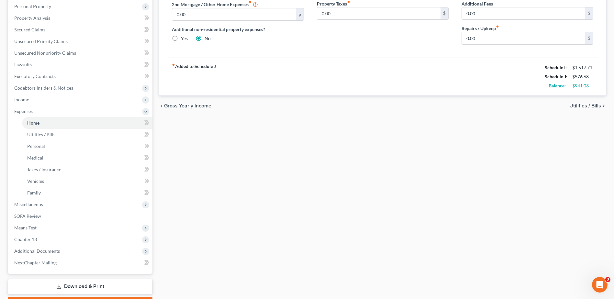
scroll to position [162, 0]
